Goal: Transaction & Acquisition: Subscribe to service/newsletter

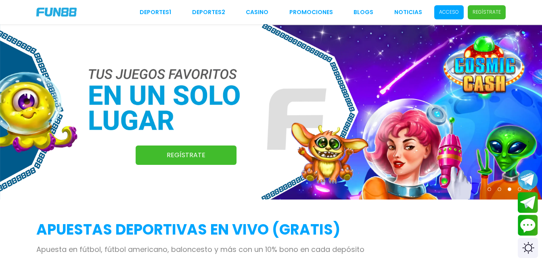
click at [478, 13] on p "Regístrate" at bounding box center [487, 11] width 28 height 7
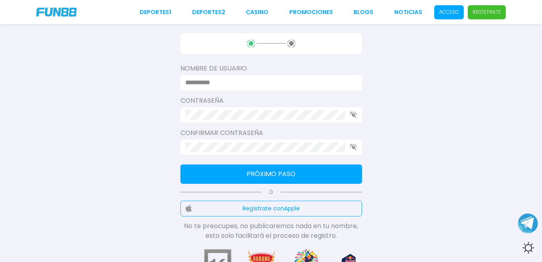
scroll to position [134, 0]
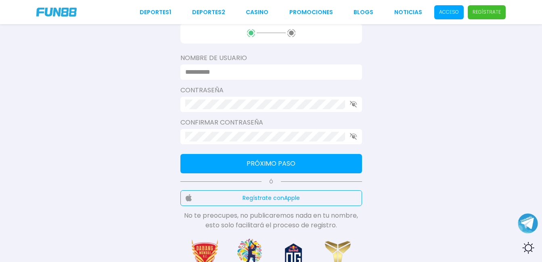
click at [234, 74] on input at bounding box center [268, 72] width 167 height 10
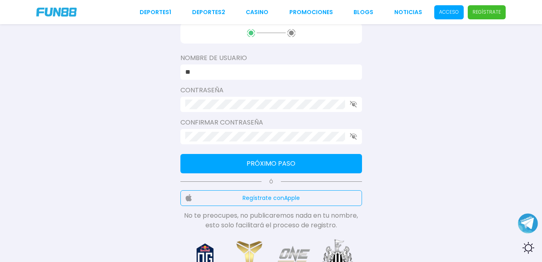
type input "*"
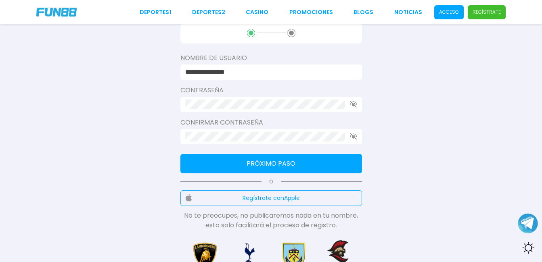
type input "**********"
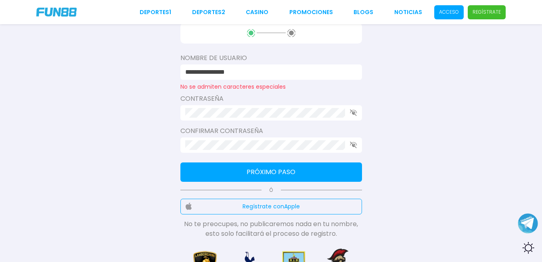
click at [237, 103] on div "Contraseña" at bounding box center [271, 107] width 182 height 27
click at [264, 174] on button "Próximo paso" at bounding box center [271, 172] width 182 height 19
click at [355, 116] on icon "button" at bounding box center [353, 112] width 7 height 7
click at [355, 145] on use "button" at bounding box center [353, 145] width 7 height 7
click at [297, 170] on button "Próximo paso" at bounding box center [271, 172] width 182 height 19
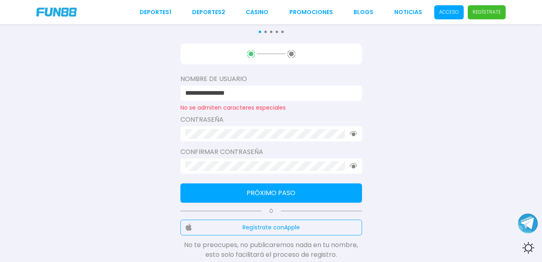
scroll to position [160, 0]
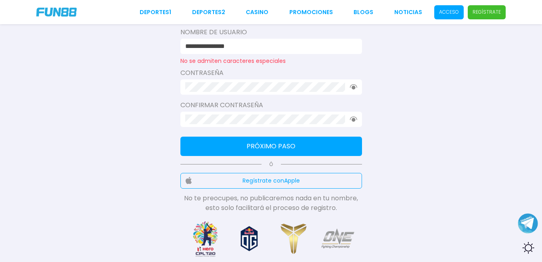
click at [284, 147] on button "Próximo paso" at bounding box center [271, 146] width 182 height 19
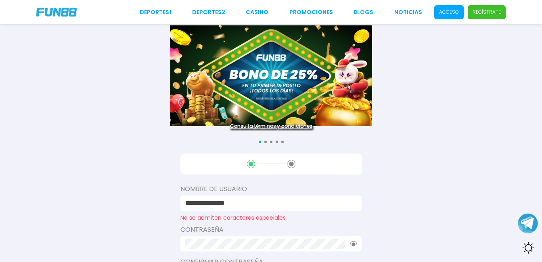
scroll to position [110, 0]
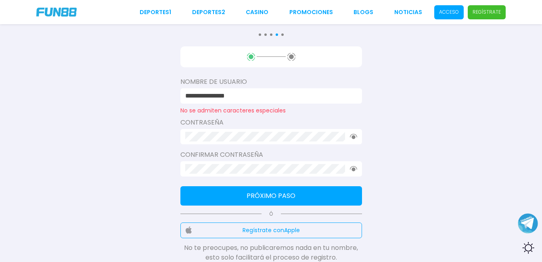
click at [235, 189] on button "Próximo paso" at bounding box center [271, 196] width 182 height 19
click at [244, 193] on button "Próximo paso" at bounding box center [271, 196] width 182 height 19
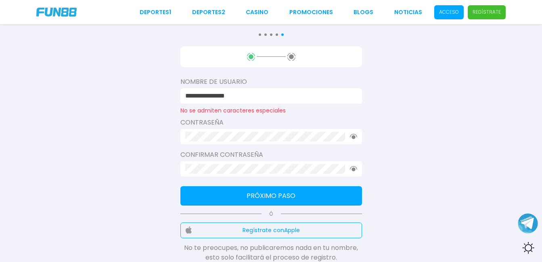
click at [244, 193] on button "Próximo paso" at bounding box center [271, 196] width 182 height 19
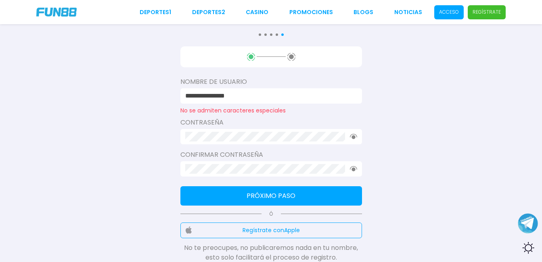
click at [244, 193] on button "Próximo paso" at bounding box center [271, 196] width 182 height 19
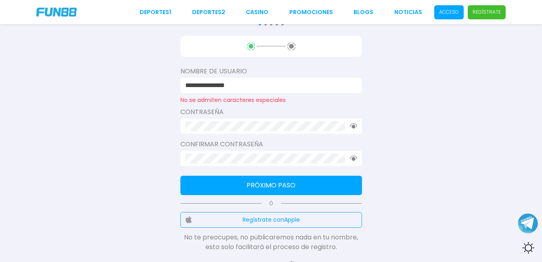
scroll to position [107, 0]
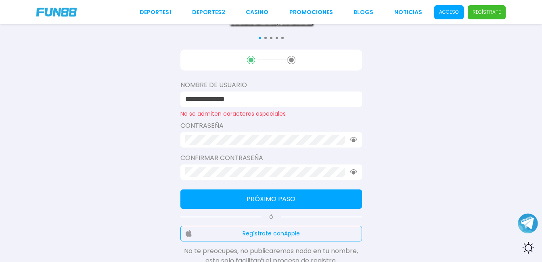
click at [275, 197] on button "Próximo paso" at bounding box center [271, 199] width 182 height 19
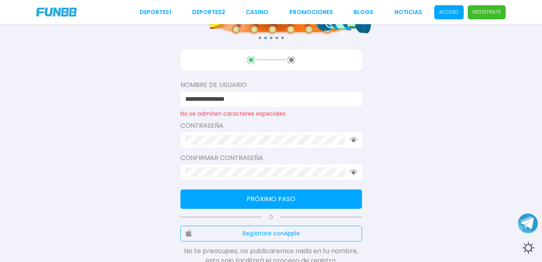
click at [275, 197] on button "Próximo paso" at bounding box center [271, 199] width 182 height 19
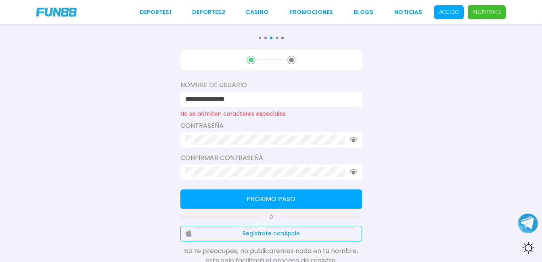
click at [242, 200] on button "Próximo paso" at bounding box center [271, 199] width 182 height 19
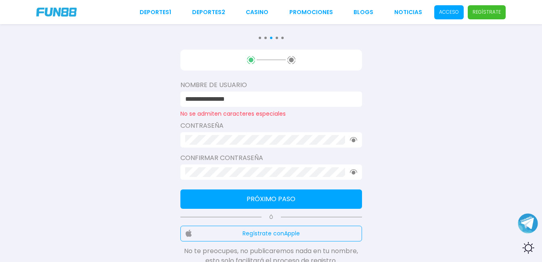
click at [242, 200] on button "Próximo paso" at bounding box center [271, 199] width 182 height 19
click at [290, 59] on use at bounding box center [291, 60] width 8 height 8
click at [275, 200] on button "Próximo paso" at bounding box center [271, 199] width 182 height 19
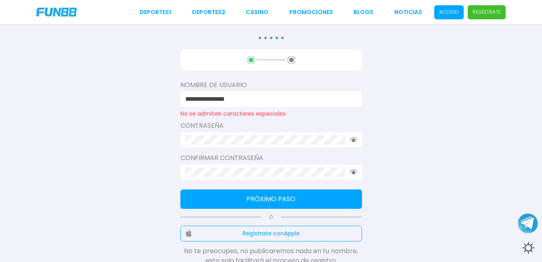
click at [275, 200] on button "Próximo paso" at bounding box center [271, 199] width 182 height 19
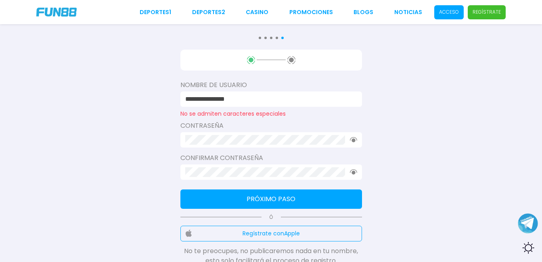
click at [275, 200] on button "Próximo paso" at bounding box center [271, 199] width 182 height 19
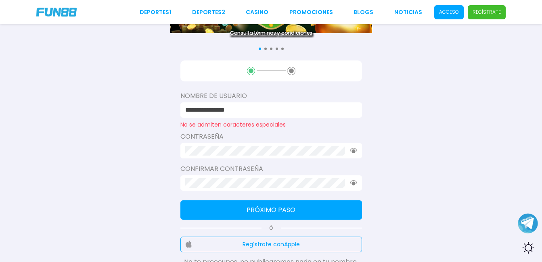
scroll to position [156, 0]
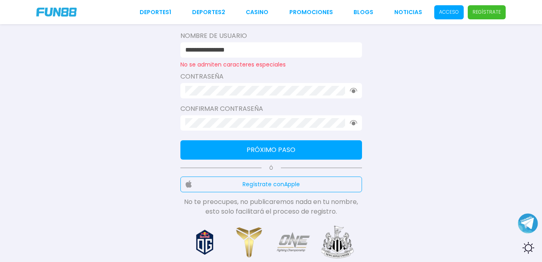
click at [289, 152] on button "Próximo paso" at bounding box center [271, 149] width 182 height 19
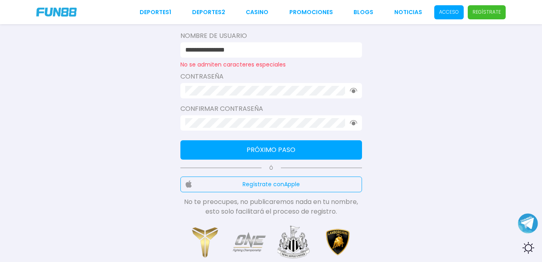
click at [260, 146] on button "Próximo paso" at bounding box center [271, 149] width 182 height 19
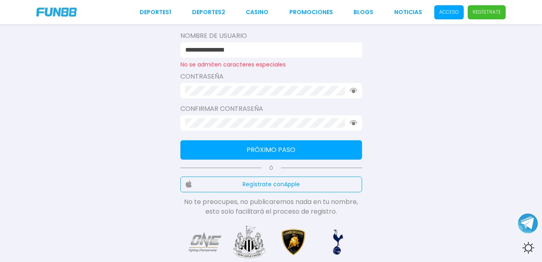
click at [260, 149] on button "Próximo paso" at bounding box center [271, 149] width 182 height 19
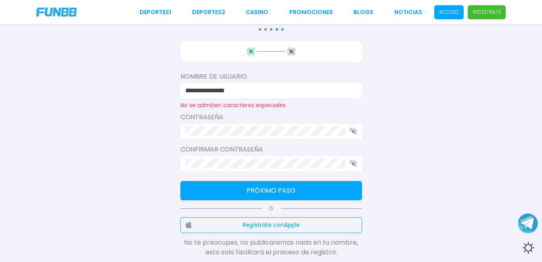
click at [286, 193] on button "Próximo paso" at bounding box center [271, 190] width 182 height 19
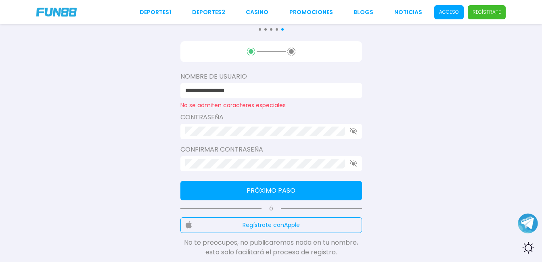
click at [286, 193] on button "Próximo paso" at bounding box center [271, 190] width 182 height 19
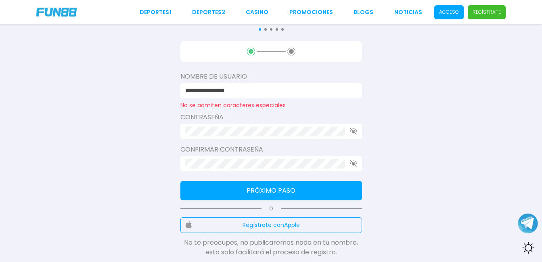
click at [286, 193] on button "Próximo paso" at bounding box center [271, 190] width 182 height 19
click at [250, 192] on button "Próximo paso" at bounding box center [271, 190] width 182 height 19
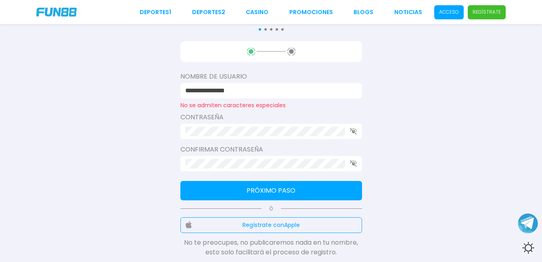
click at [250, 192] on button "Próximo paso" at bounding box center [271, 190] width 182 height 19
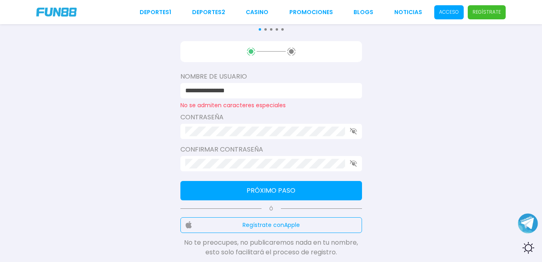
click at [250, 192] on button "Próximo paso" at bounding box center [271, 190] width 182 height 19
click at [259, 91] on input "**********" at bounding box center [268, 91] width 167 height 10
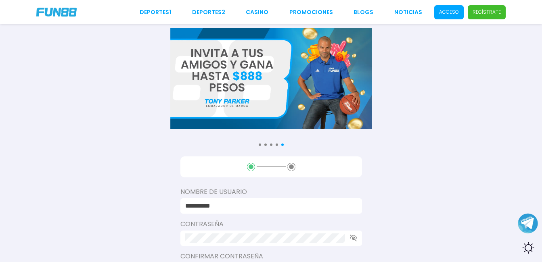
scroll to position [76, 0]
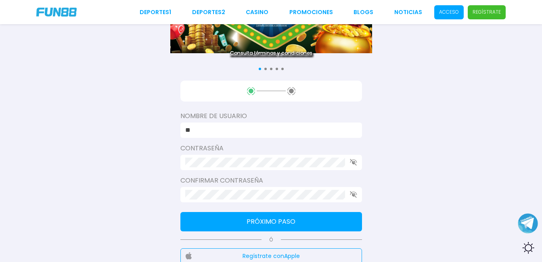
type input "*"
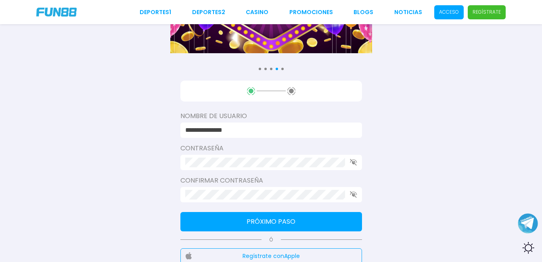
type input "**********"
